Goal: Transaction & Acquisition: Purchase product/service

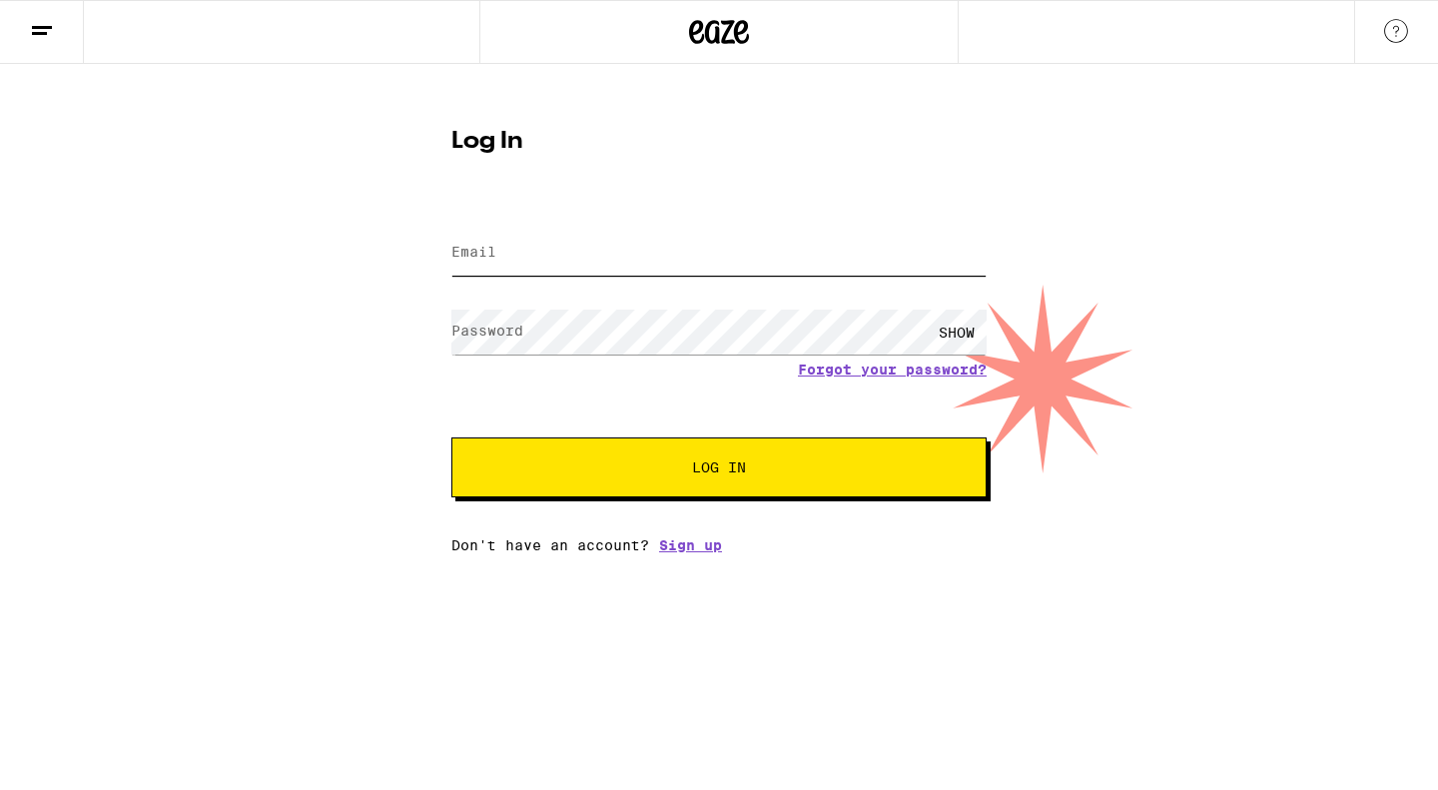
type input "[EMAIL_ADDRESS][DOMAIN_NAME]"
click at [681, 483] on button "Log In" at bounding box center [718, 467] width 535 height 60
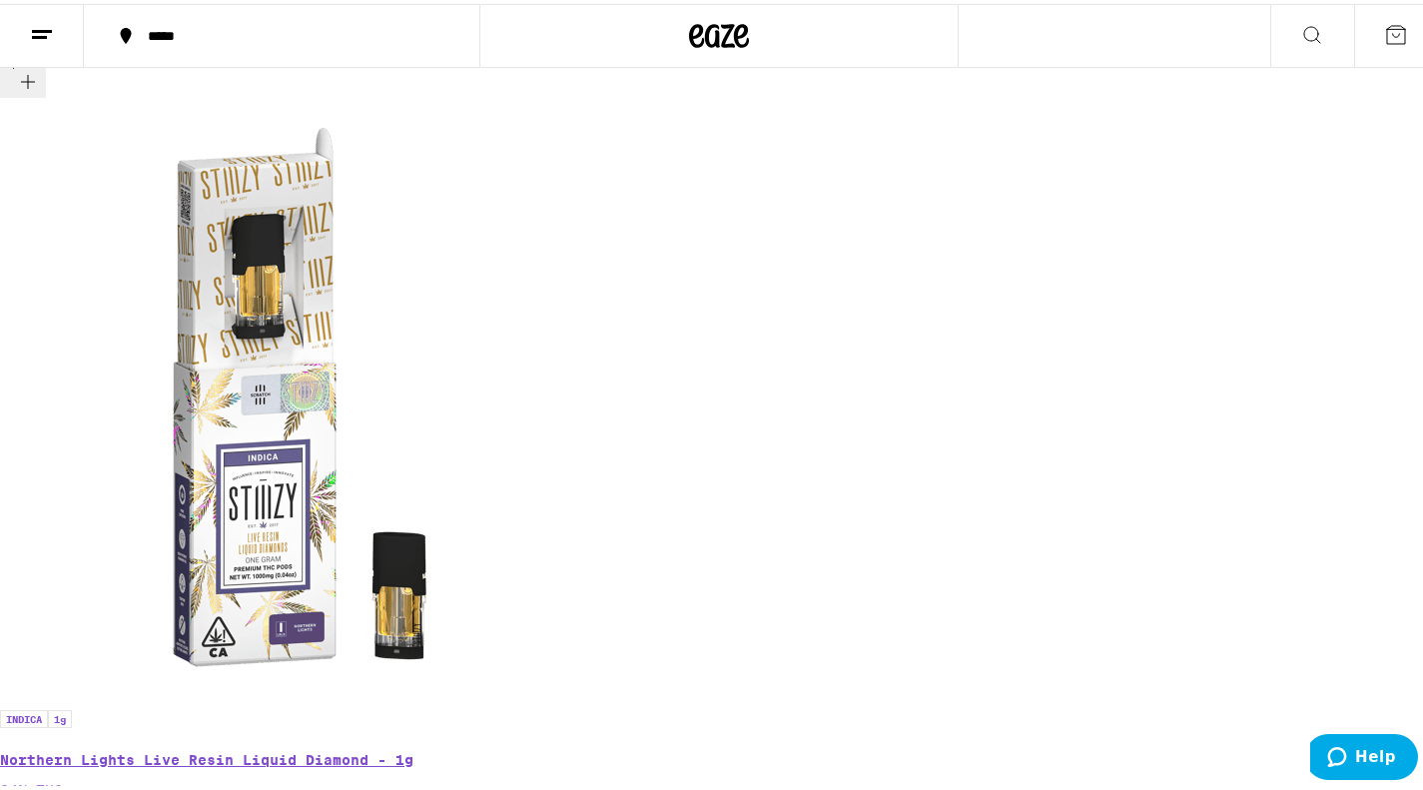
scroll to position [1084, 0]
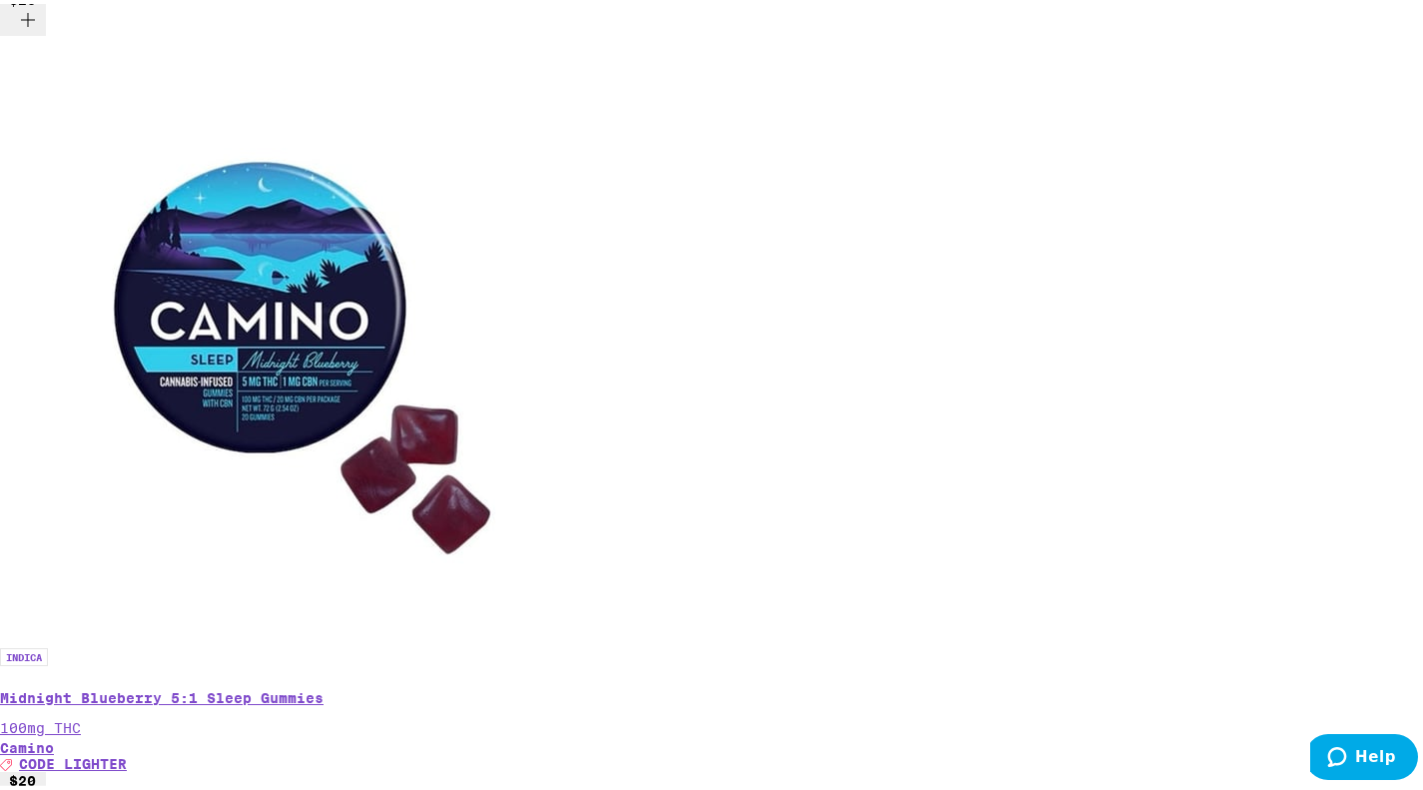
scroll to position [0, 3967]
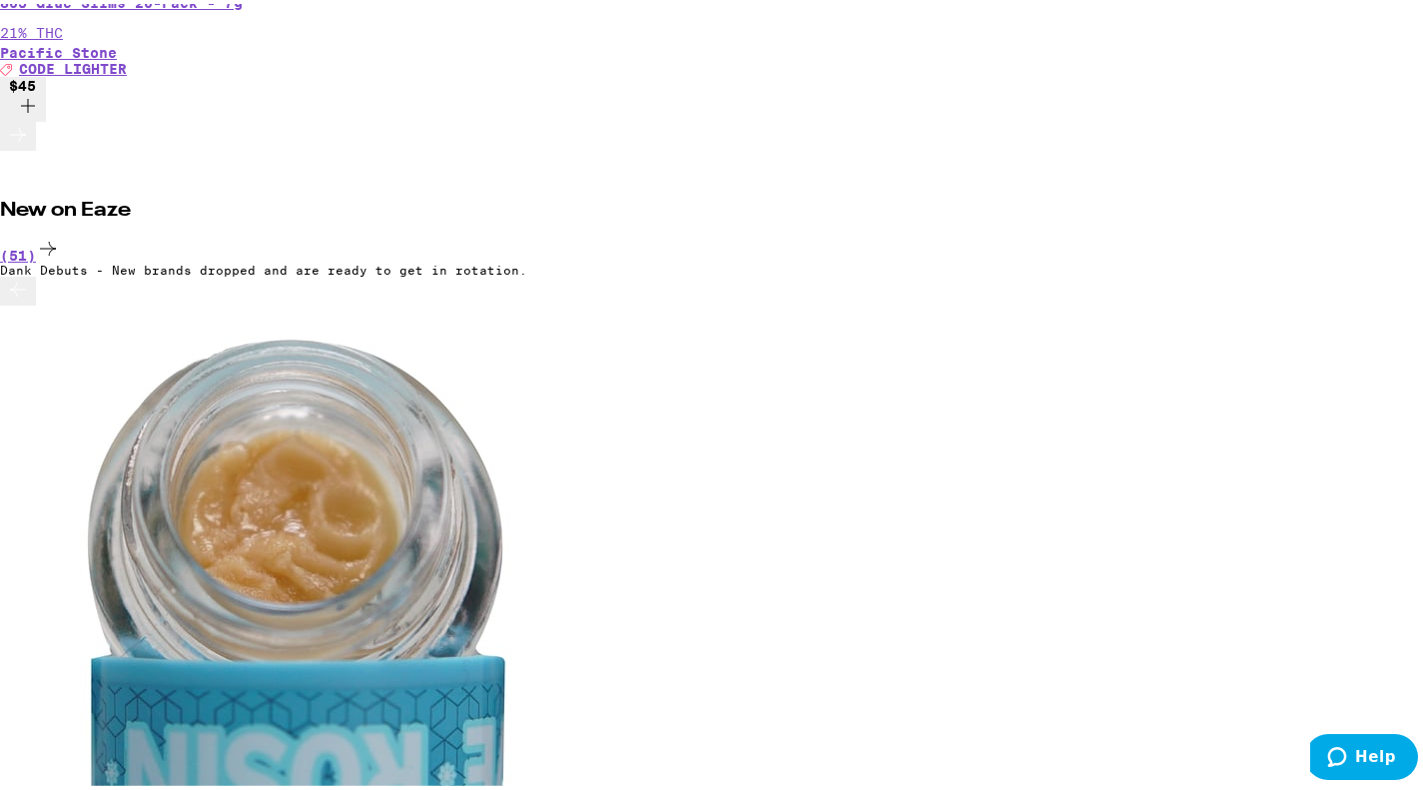
scroll to position [0, 6251]
